Goal: Complete application form: Complete application form

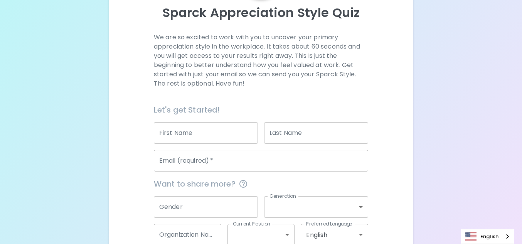
scroll to position [133, 0]
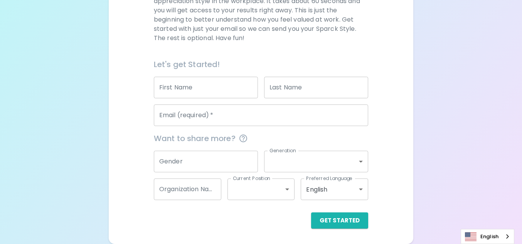
click at [187, 94] on input "First Name" at bounding box center [206, 88] width 104 height 22
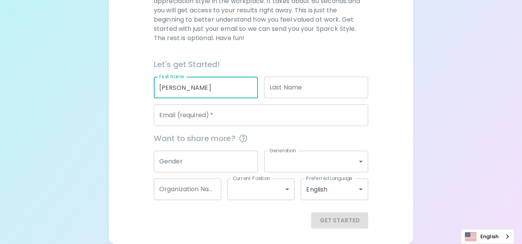
type input "[PERSON_NAME]"
click at [273, 83] on div "Last Name Last Name" at bounding box center [316, 88] width 104 height 22
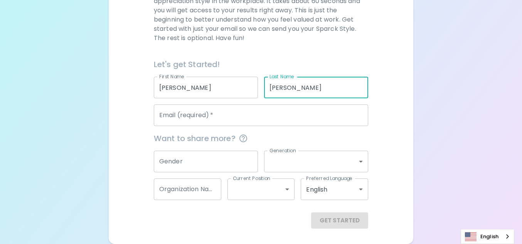
type input "[PERSON_NAME]"
click at [283, 123] on input "Email (required)   *" at bounding box center [261, 116] width 214 height 22
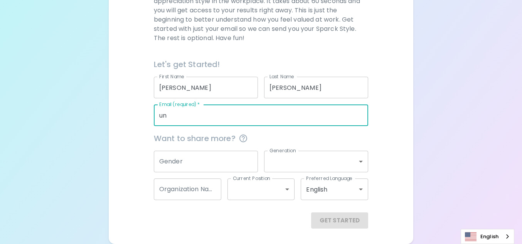
type input "u"
type input "m"
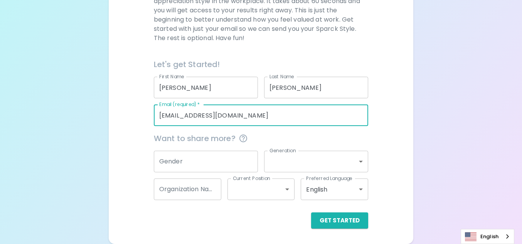
type input "[EMAIL_ADDRESS][DOMAIN_NAME]"
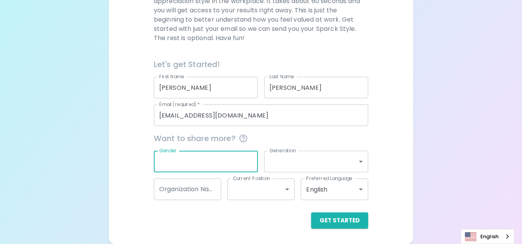
click at [220, 163] on input "Gender" at bounding box center [206, 162] width 104 height 22
click at [337, 221] on button "Get Started" at bounding box center [339, 221] width 57 height 16
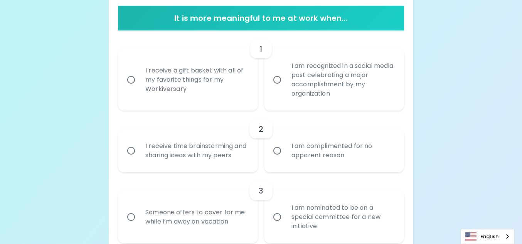
scroll to position [155, 0]
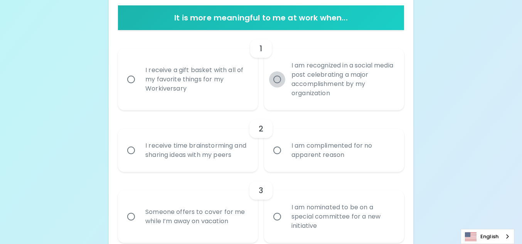
click at [275, 83] on input "I am recognized in a social media post celebrating a major accomplishment by my…" at bounding box center [277, 79] width 16 height 16
radio input "true"
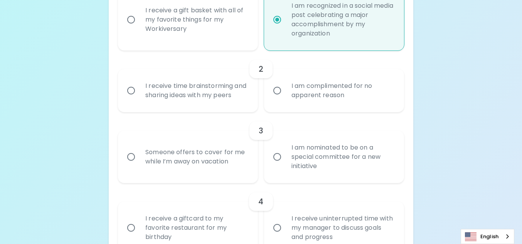
scroll to position [216, 0]
click at [130, 94] on input "I receive time brainstorming and sharing ideas with my peers" at bounding box center [131, 89] width 16 height 16
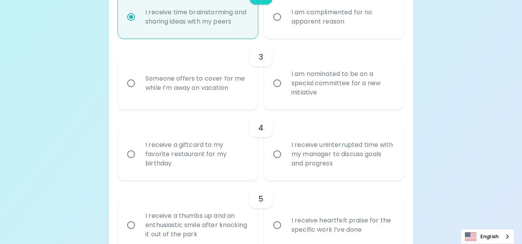
scroll to position [291, 0]
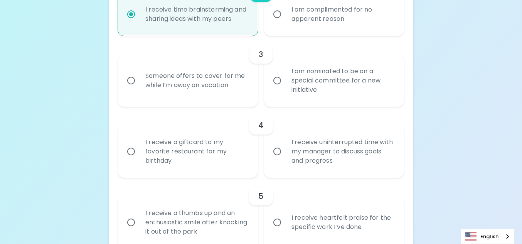
radio input "true"
click at [131, 89] on input "Someone offers to cover for me while I’m away on vacation" at bounding box center [131, 81] width 16 height 16
radio input "false"
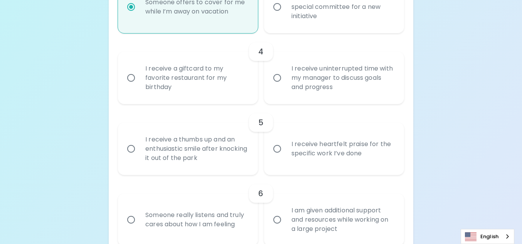
scroll to position [366, 0]
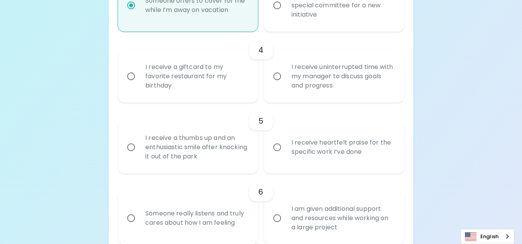
radio input "true"
click at [274, 13] on input "I am nominated to be on a special committee for a new initiative" at bounding box center [277, 5] width 16 height 16
radio input "false"
radio input "true"
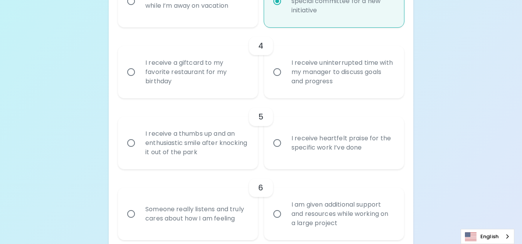
scroll to position [369, 0]
radio input "true"
click at [132, 9] on input "Someone offers to cover for me while I’m away on vacation" at bounding box center [131, 2] width 16 height 16
radio input "false"
radio input "true"
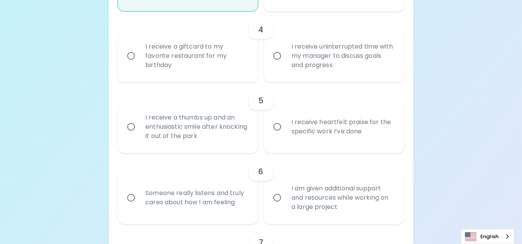
scroll to position [387, 0]
radio input "true"
click at [275, 135] on input "I receive heartfelt praise for the specific work I’ve done" at bounding box center [277, 126] width 16 height 16
radio input "false"
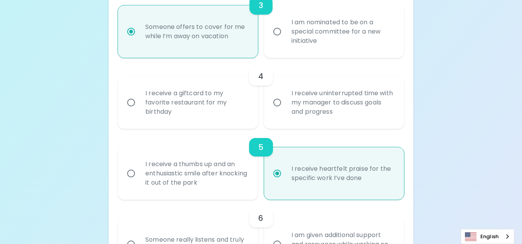
scroll to position [339, 0]
radio input "true"
click at [273, 111] on input "I receive uninterrupted time with my manager to discuss goals and progress" at bounding box center [277, 103] width 16 height 16
radio input "false"
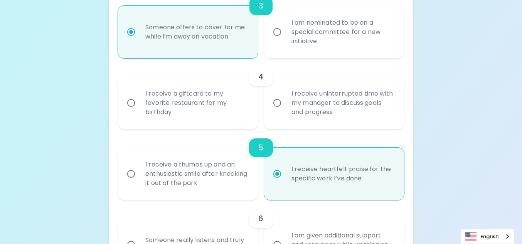
radio input "false"
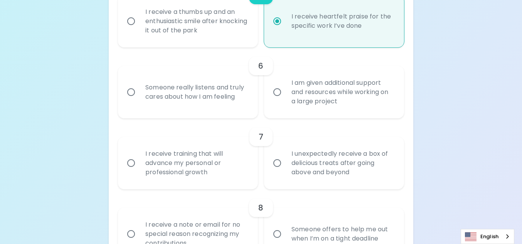
scroll to position [491, 0]
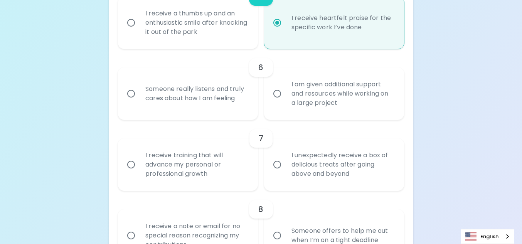
radio input "true"
click at [129, 102] on input "Someone really listens and truly cares about how I am feeling" at bounding box center [131, 94] width 16 height 16
radio input "false"
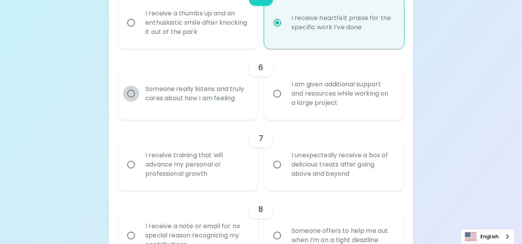
radio input "true"
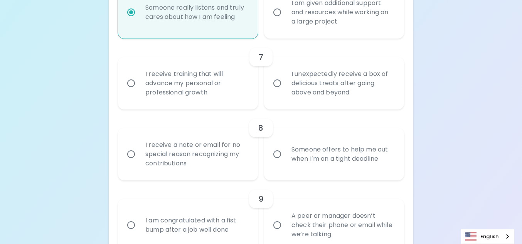
scroll to position [570, 0]
radio input "true"
click at [272, 22] on input "I am given additional support and resources while working on a large project" at bounding box center [277, 14] width 16 height 16
radio input "false"
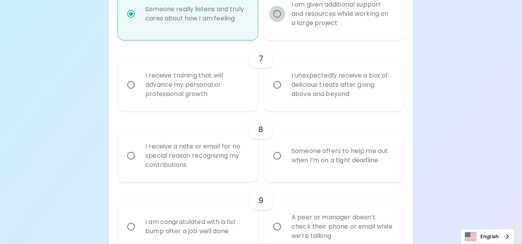
radio input "false"
radio input "true"
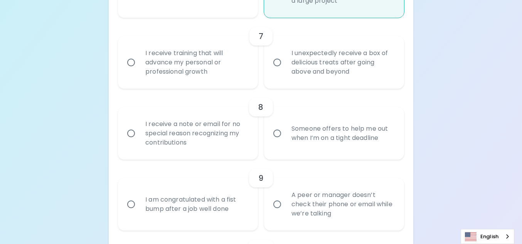
scroll to position [594, 0]
radio input "true"
click at [131, 63] on input "I receive training that will advance my personal or professional growth" at bounding box center [131, 61] width 16 height 16
radio input "false"
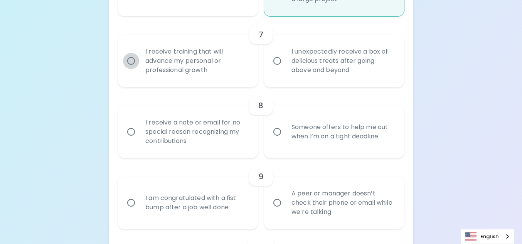
radio input "false"
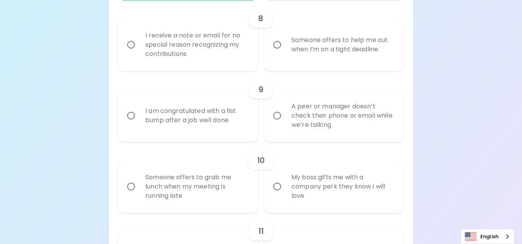
scroll to position [682, 0]
radio input "true"
click at [272, 52] on input "Someone offers to help me out when I’m on a tight deadline" at bounding box center [277, 44] width 16 height 16
radio input "false"
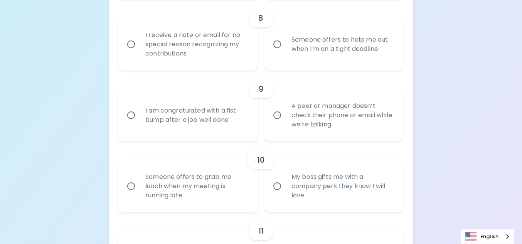
radio input "false"
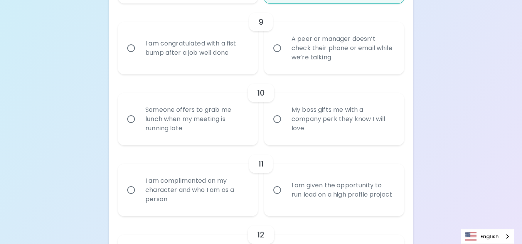
scroll to position [749, 0]
radio input "true"
click at [280, 56] on input "A peer or manager doesn’t check their phone or email while we’re talking" at bounding box center [277, 48] width 16 height 16
radio input "false"
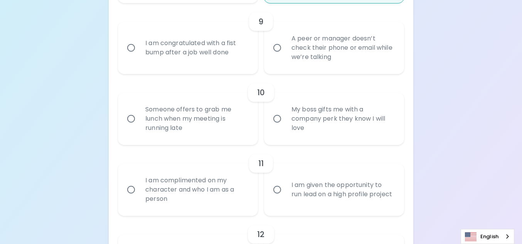
radio input "false"
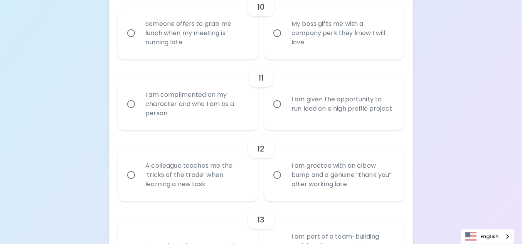
scroll to position [834, 0]
radio input "true"
click at [154, 48] on div "Someone offers to grab me lunch when my meeting is running late" at bounding box center [196, 34] width 115 height 46
click at [139, 42] on input "Someone offers to grab me lunch when my meeting is running late" at bounding box center [131, 34] width 16 height 16
radio input "false"
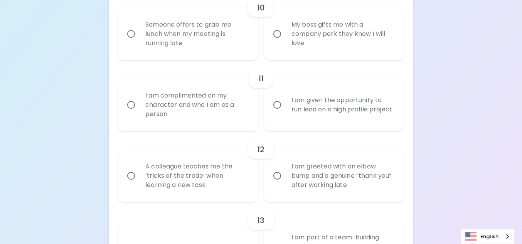
radio input "false"
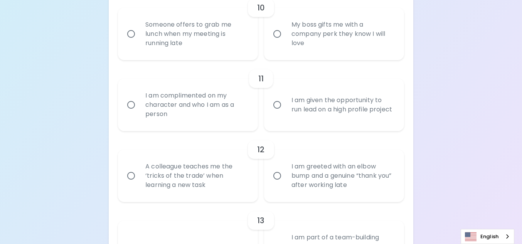
radio input "false"
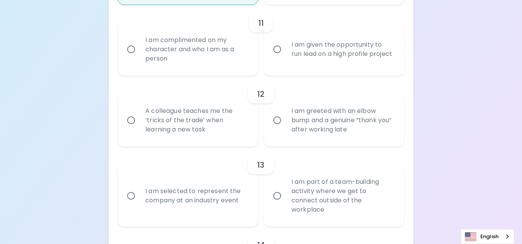
scroll to position [896, 0]
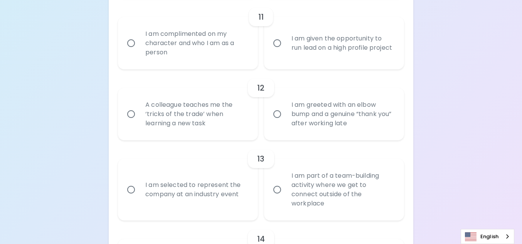
radio input "true"
click at [273, 51] on input "I am given the opportunity to run lead on a high profile project" at bounding box center [277, 43] width 16 height 16
radio input "false"
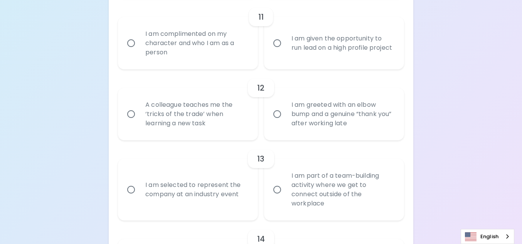
radio input "false"
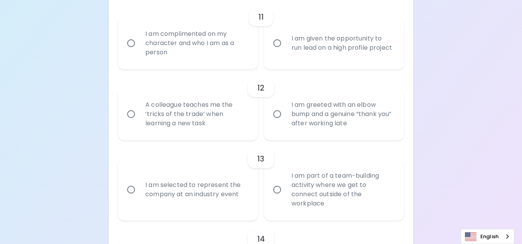
radio input "false"
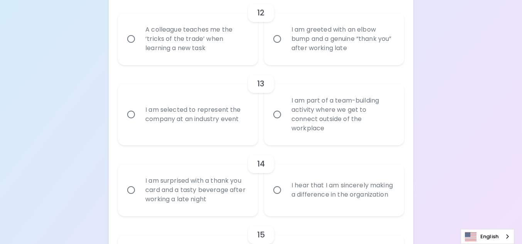
scroll to position [975, 0]
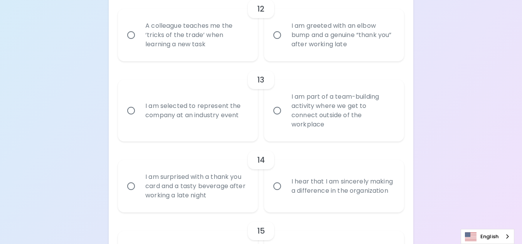
radio input "true"
click at [217, 58] on div "A colleague teaches me the ‘tricks of the trade’ when learning a new task" at bounding box center [196, 35] width 115 height 46
click at [139, 43] on input "A colleague teaches me the ‘tricks of the trade’ when learning a new task" at bounding box center [131, 35] width 16 height 16
radio input "false"
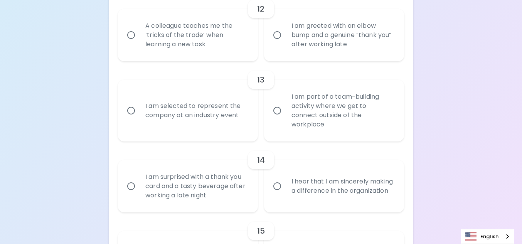
radio input "false"
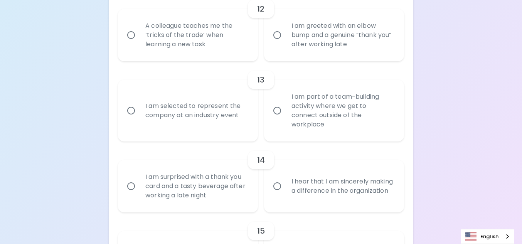
radio input "false"
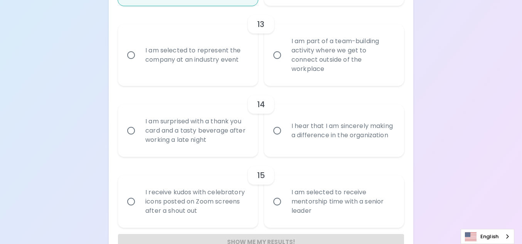
scroll to position [1037, 0]
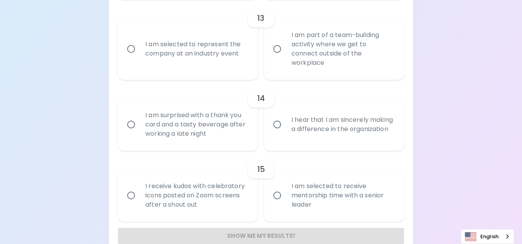
radio input "true"
click at [219, 67] on div "I am selected to represent the company at an industry event" at bounding box center [196, 48] width 115 height 37
click at [139, 57] on input "I am selected to represent the company at an industry event" at bounding box center [131, 49] width 16 height 16
radio input "false"
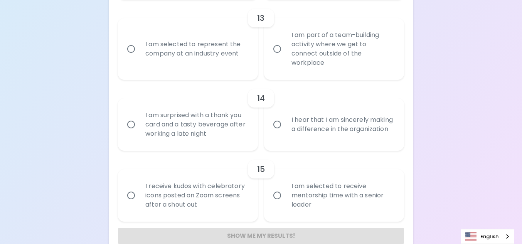
radio input "false"
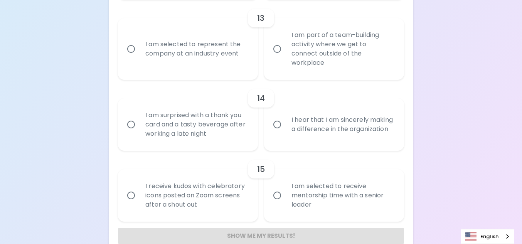
radio input "false"
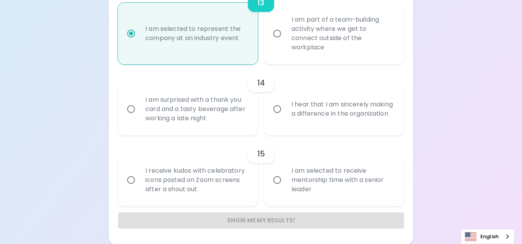
radio input "true"
click at [290, 128] on div "I hear that I am sincerely making a difference in the organization" at bounding box center [342, 109] width 115 height 37
click at [285, 117] on input "I hear that I am sincerely making a difference in the organization" at bounding box center [277, 109] width 16 height 16
radio input "false"
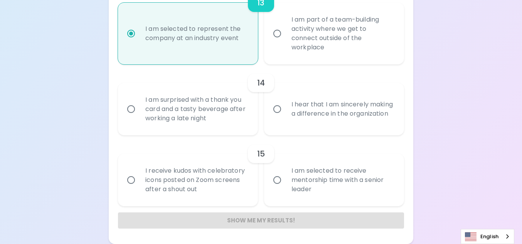
radio input "false"
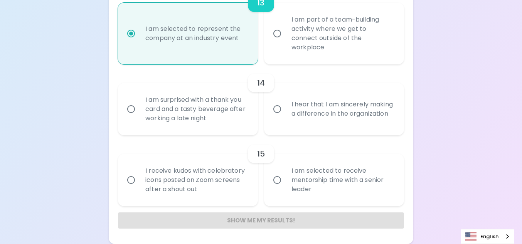
radio input "false"
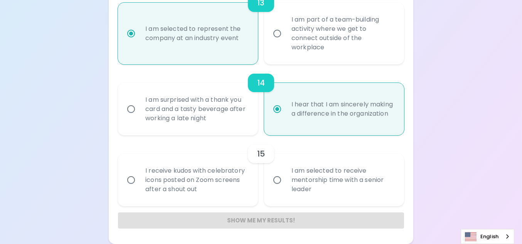
radio input "true"
click at [283, 186] on input "I am selected to receive mentorship time with a senior leader" at bounding box center [277, 180] width 16 height 16
radio input "false"
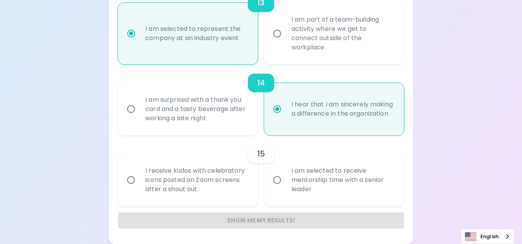
radio input "false"
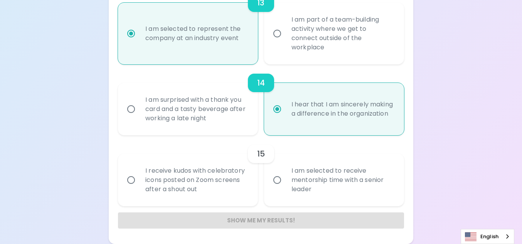
radio input "false"
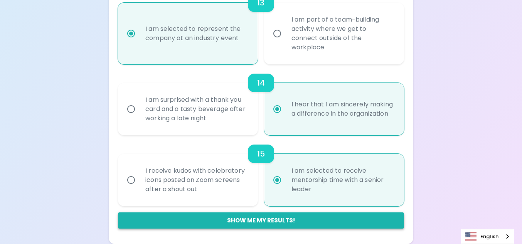
radio input "true"
click at [285, 218] on button "Show me my results!" at bounding box center [261, 221] width 286 height 16
radio input "false"
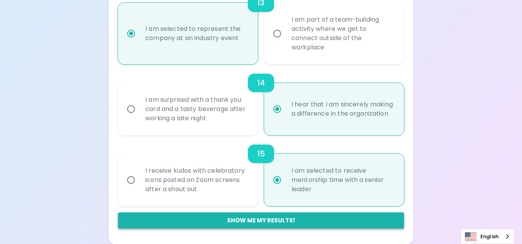
radio input "false"
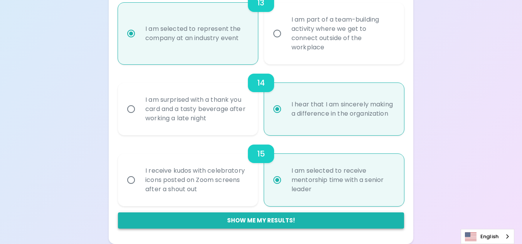
radio input "false"
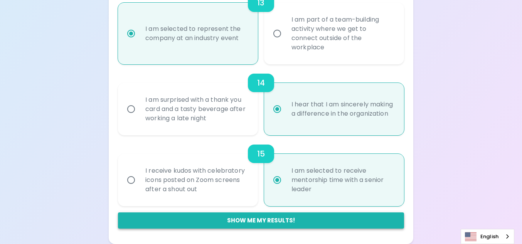
radio input "false"
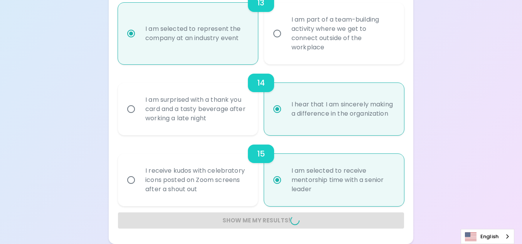
radio input "false"
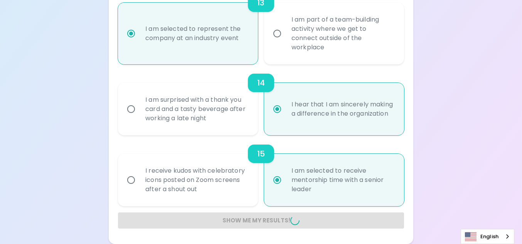
radio input "false"
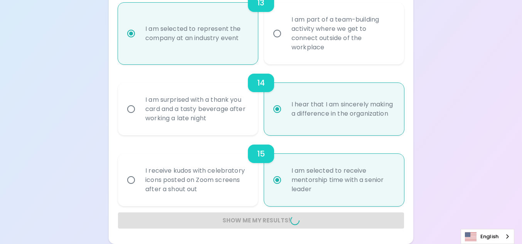
radio input "false"
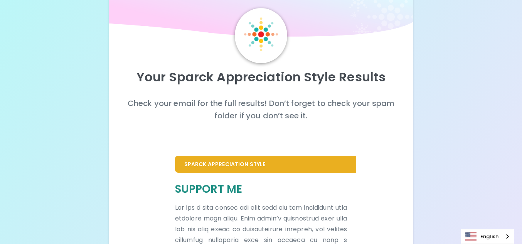
scroll to position [0, 0]
